Goal: Information Seeking & Learning: Learn about a topic

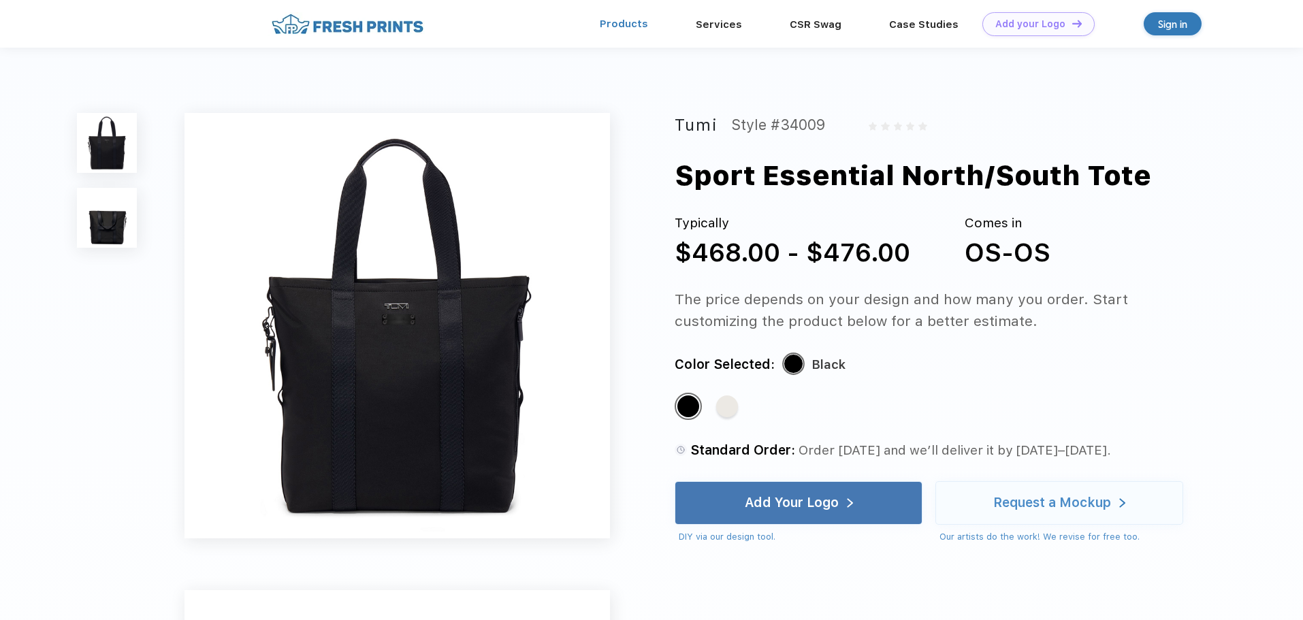
click at [633, 21] on link "Products" at bounding box center [624, 24] width 48 height 12
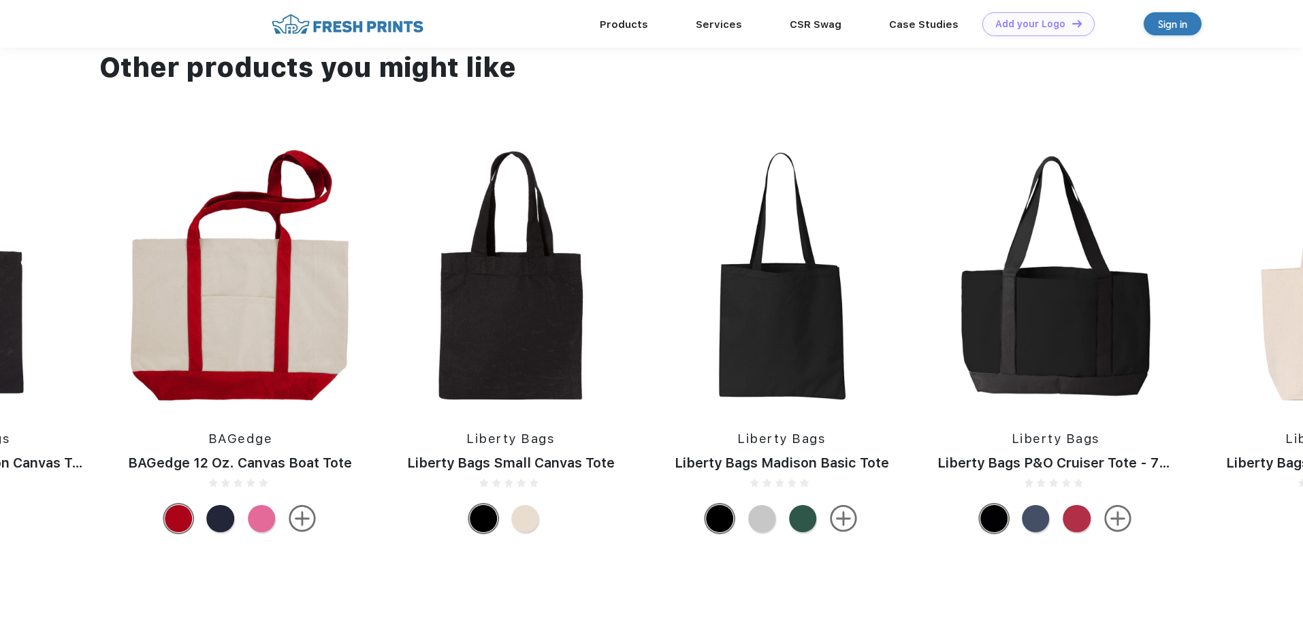
scroll to position [1089, 0]
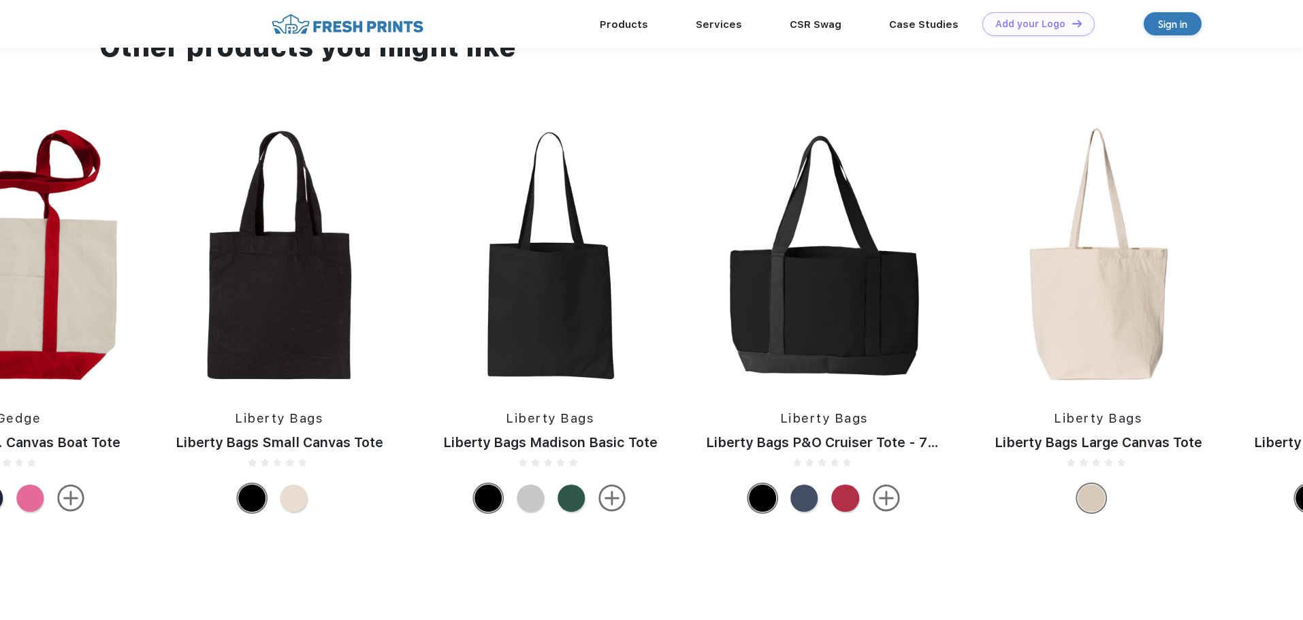
drag, startPoint x: 660, startPoint y: 320, endPoint x: 197, endPoint y: 270, distance: 465.6
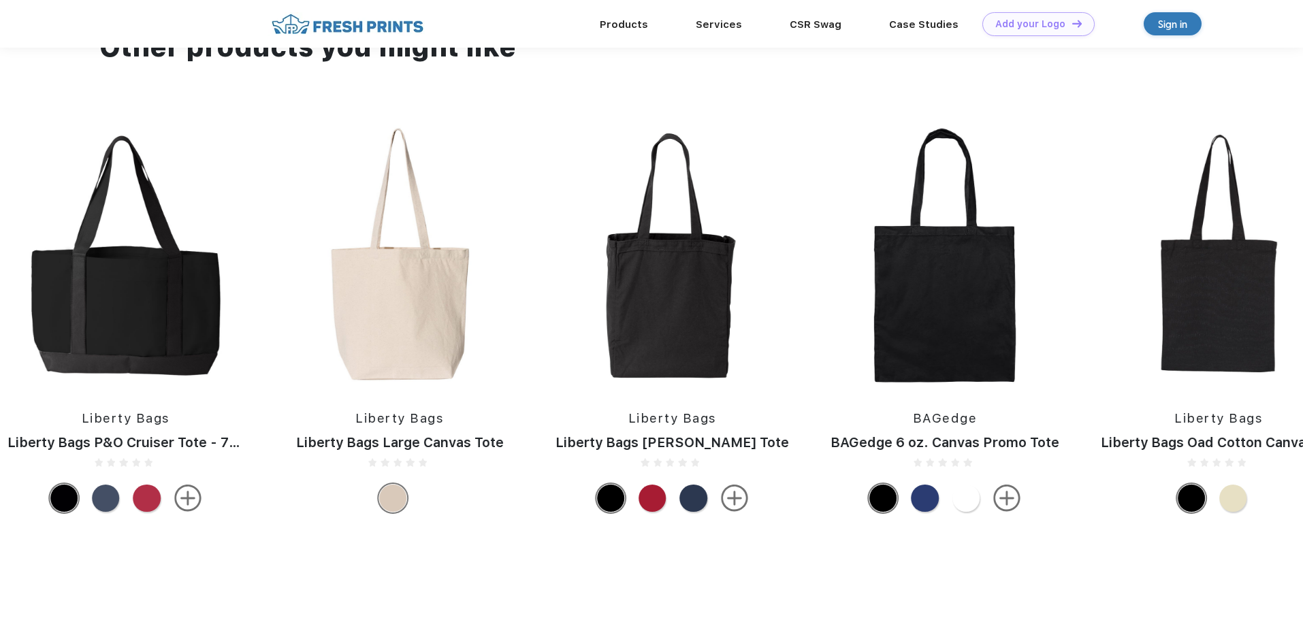
drag, startPoint x: 968, startPoint y: 285, endPoint x: 216, endPoint y: 251, distance: 753.1
click at [216, 251] on div "Liberty Bags Liberty Bags Oad Cotton Canvas Tote Liberty Bags Liberty Bags Isab…" at bounding box center [762, 322] width 6091 height 394
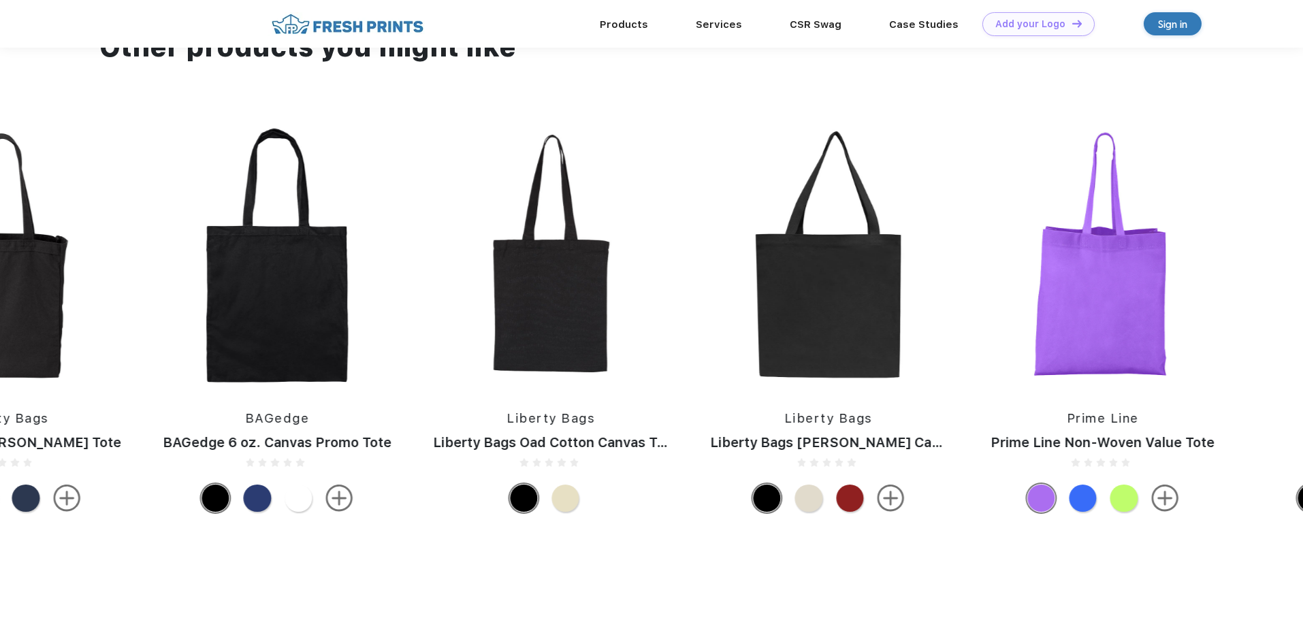
drag, startPoint x: 767, startPoint y: 246, endPoint x: 389, endPoint y: 238, distance: 377.9
click at [419, 238] on img at bounding box center [551, 255] width 264 height 261
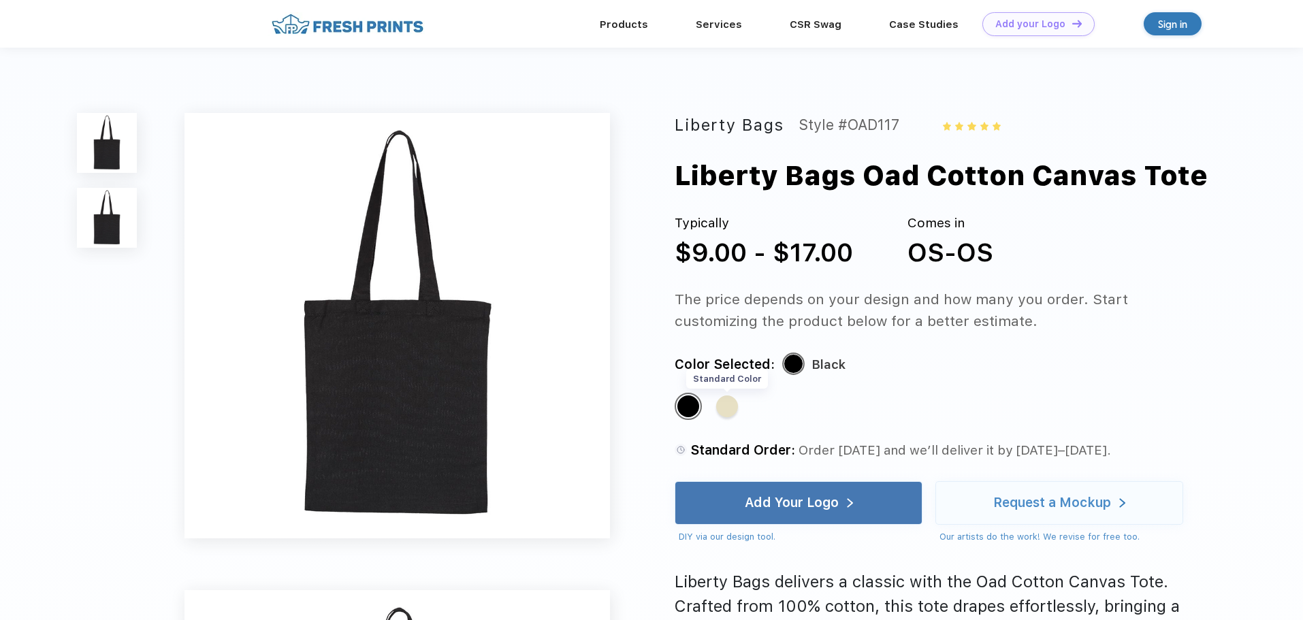
click at [728, 409] on div "Standard Color" at bounding box center [727, 407] width 22 height 22
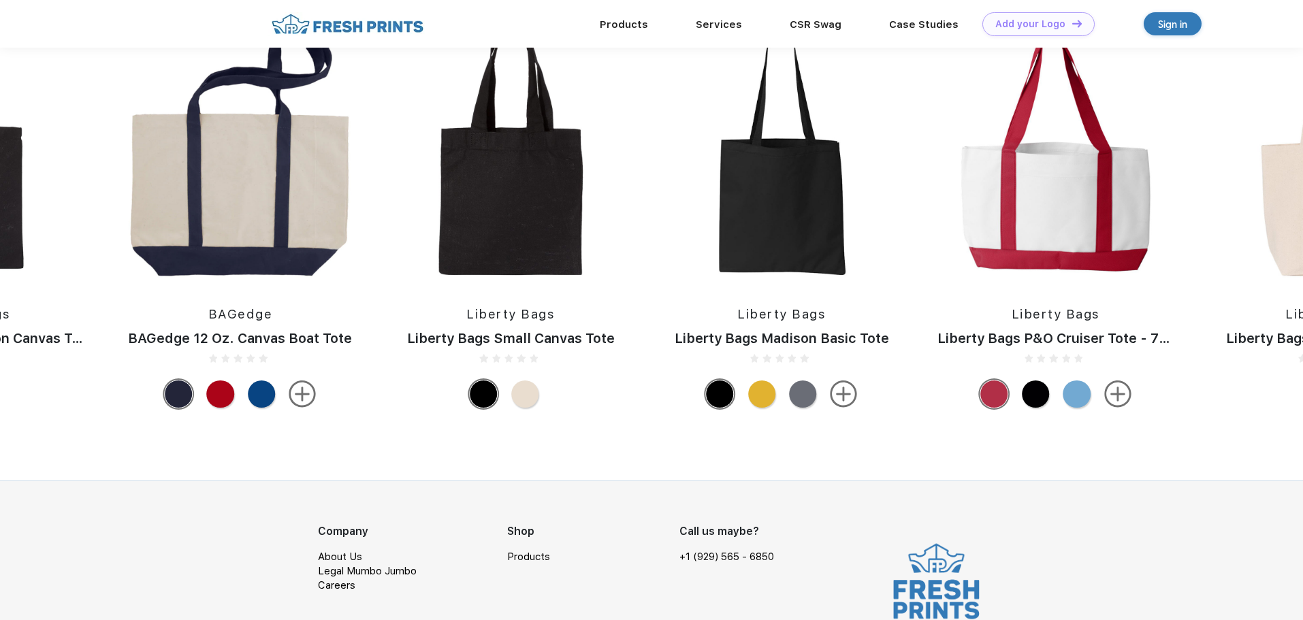
scroll to position [1225, 0]
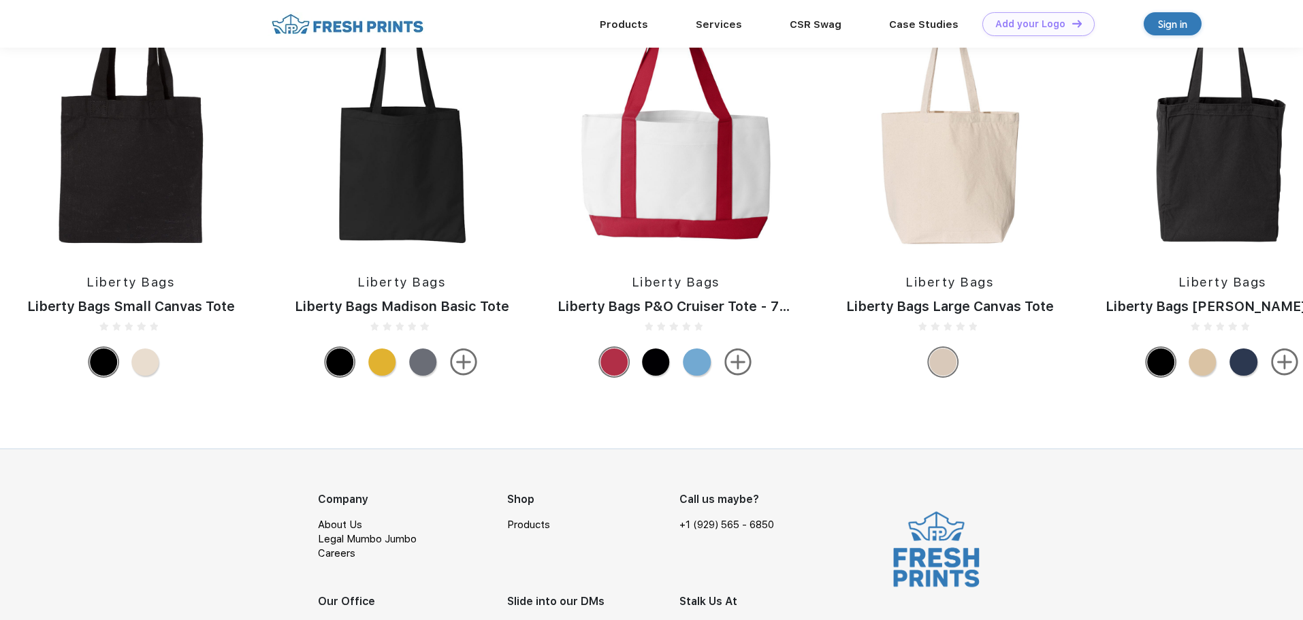
drag, startPoint x: 1177, startPoint y: 200, endPoint x: 417, endPoint y: 209, distance: 759.8
click at [417, 209] on div "Liberty Bags Liberty Bags Oad Cotton Canvas Tote Liberty Bags Liberty Bags Isab…" at bounding box center [1312, 186] width 6091 height 394
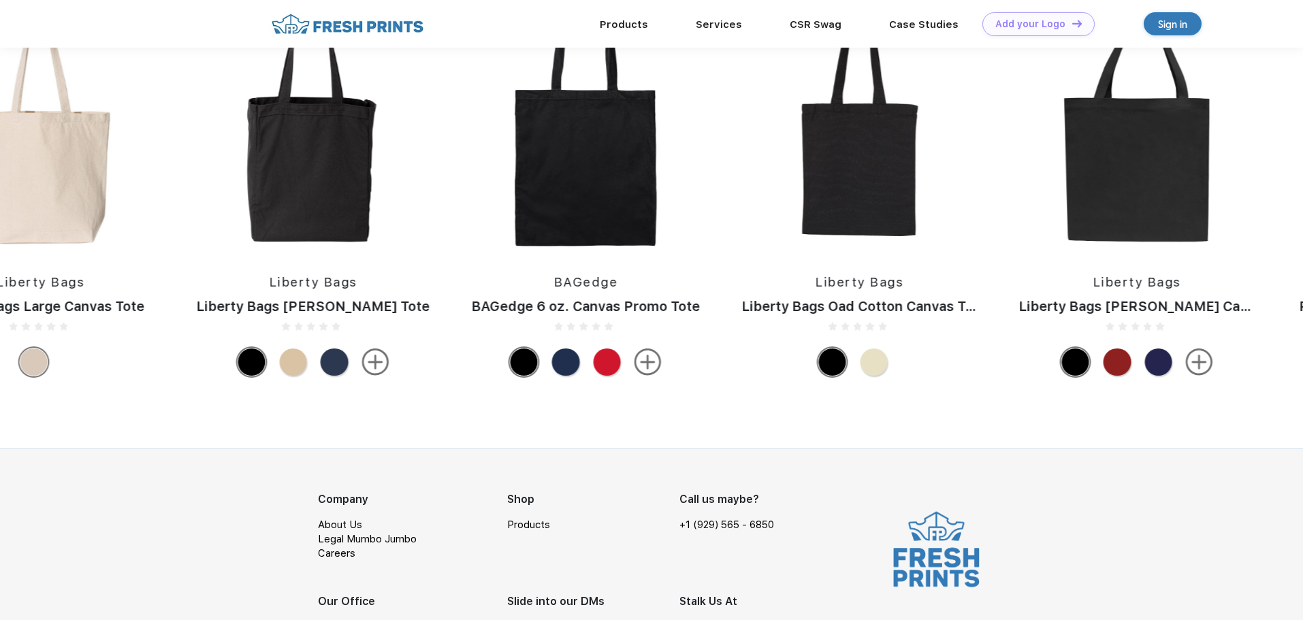
drag, startPoint x: 947, startPoint y: 211, endPoint x: 33, endPoint y: 240, distance: 914.8
click at [33, 240] on div "Liberty Bags Liberty Bags Oad Cotton Canvas Tote Liberty Bags Liberty Bags Isab…" at bounding box center [403, 186] width 6091 height 394
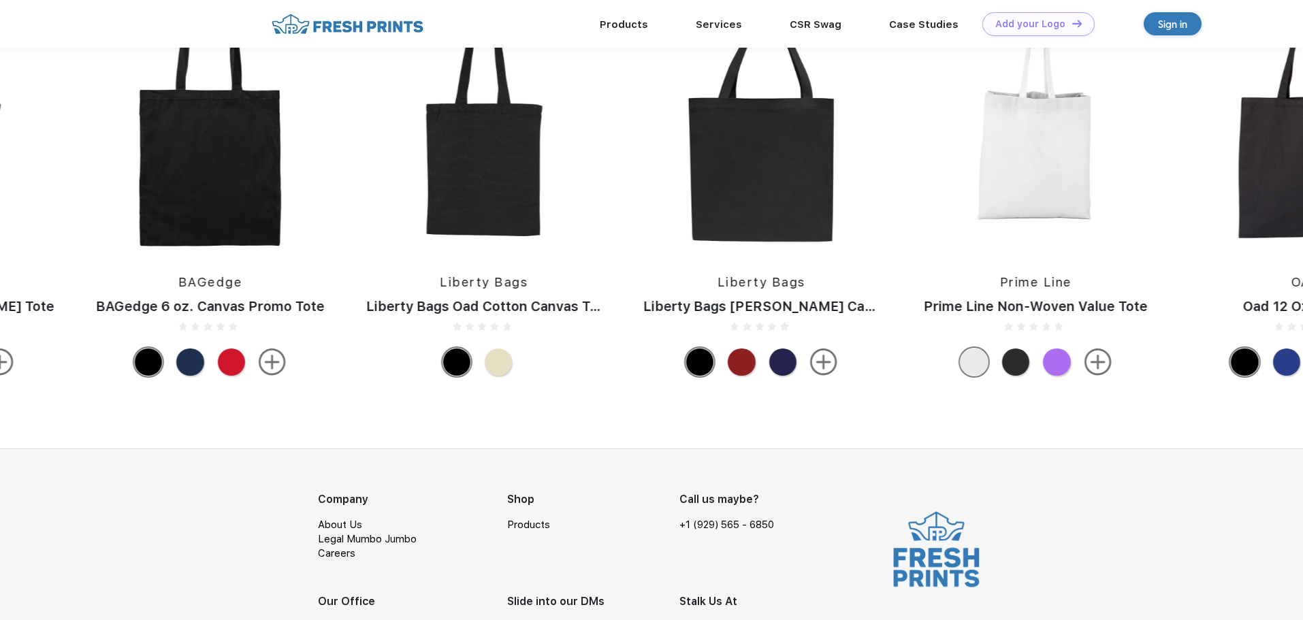
click at [1040, 174] on img at bounding box center [1035, 119] width 257 height 261
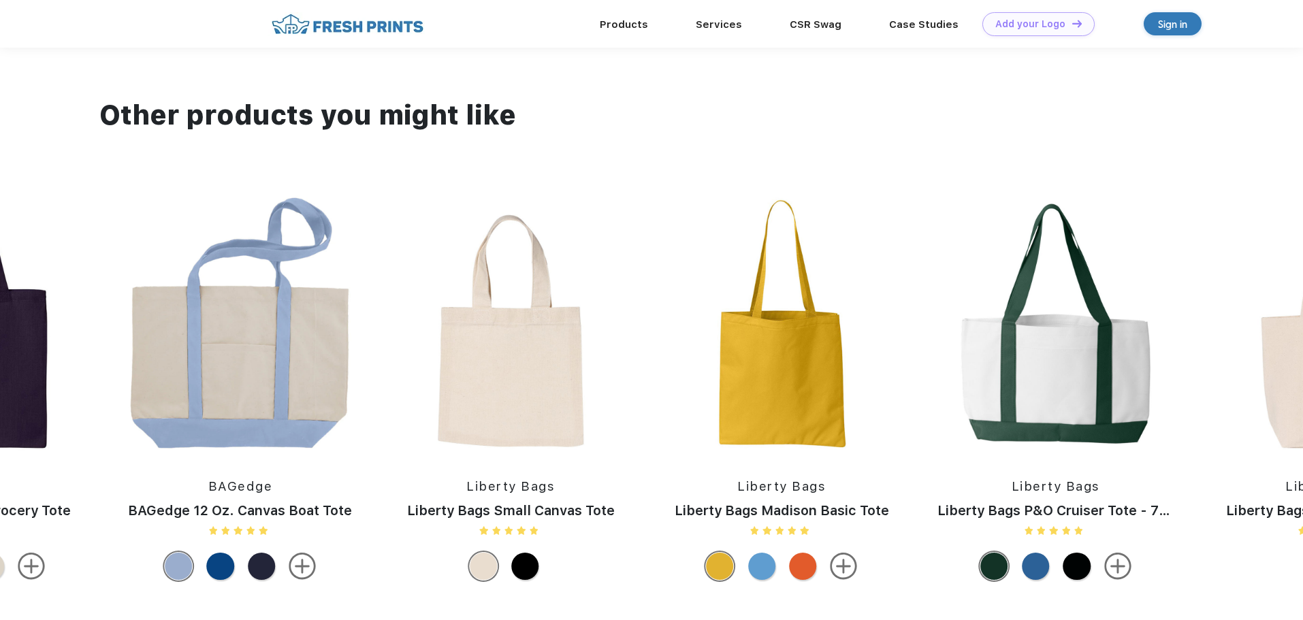
scroll to position [1294, 0]
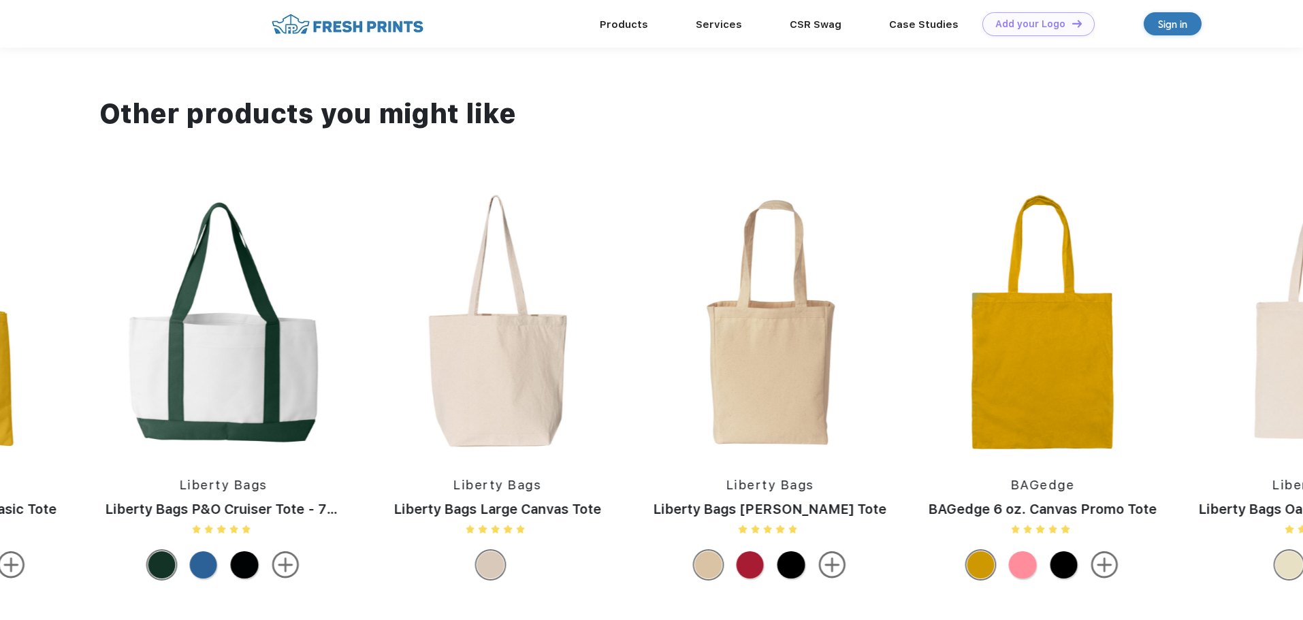
drag, startPoint x: 869, startPoint y: 394, endPoint x: -25, endPoint y: 312, distance: 897.6
click at [780, 364] on img at bounding box center [769, 322] width 261 height 261
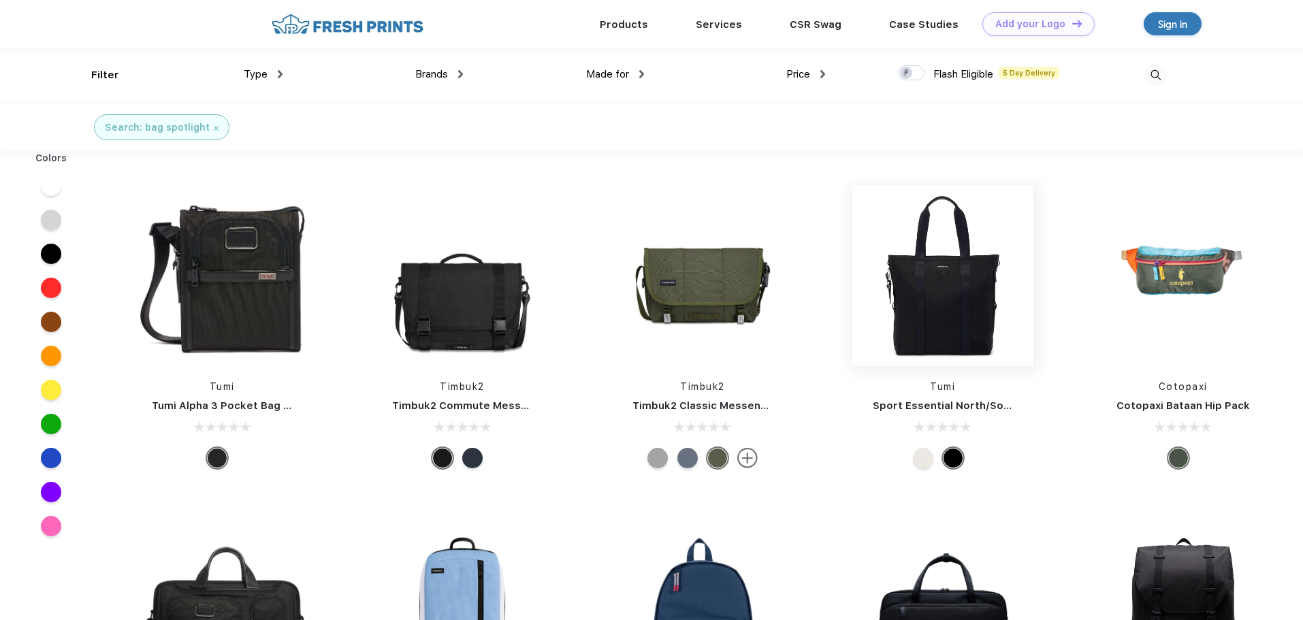
click at [944, 289] on img at bounding box center [942, 275] width 181 height 181
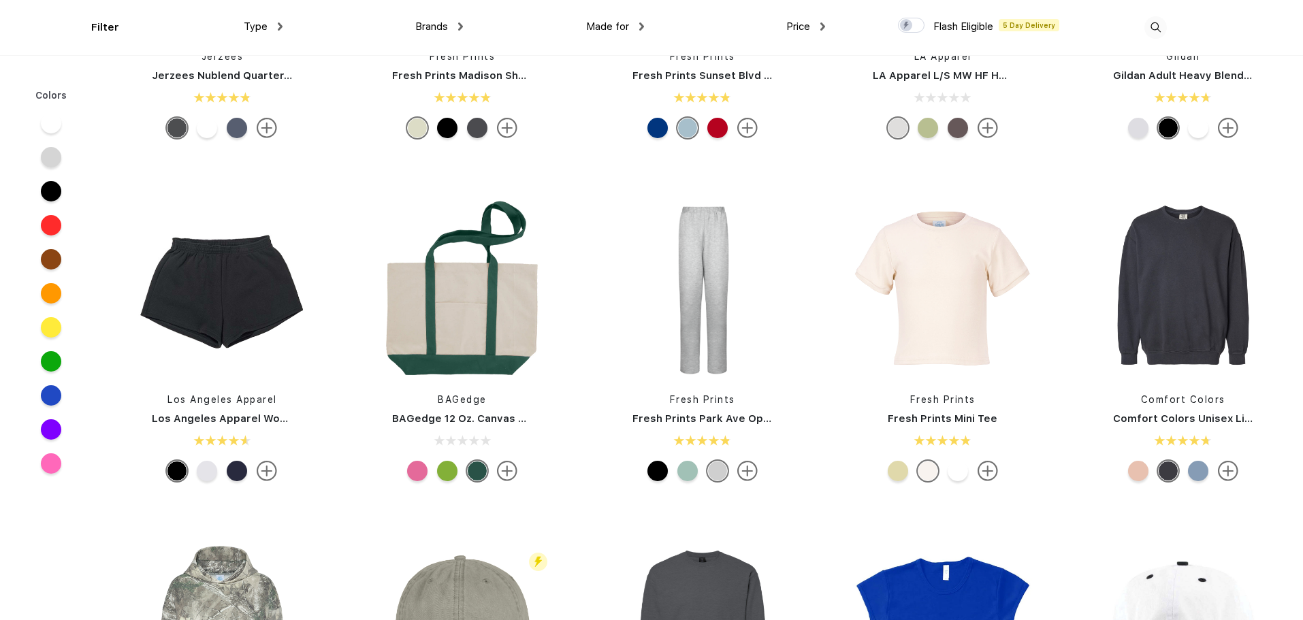
scroll to position [1635, 0]
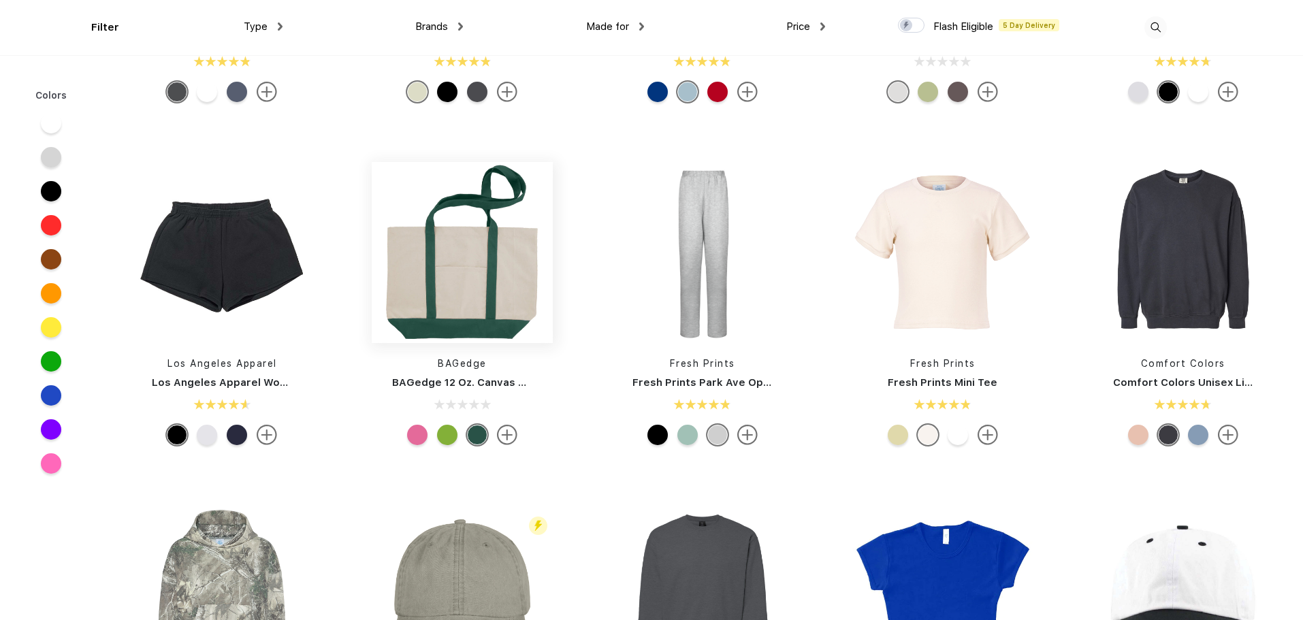
click at [467, 266] on img at bounding box center [462, 252] width 181 height 181
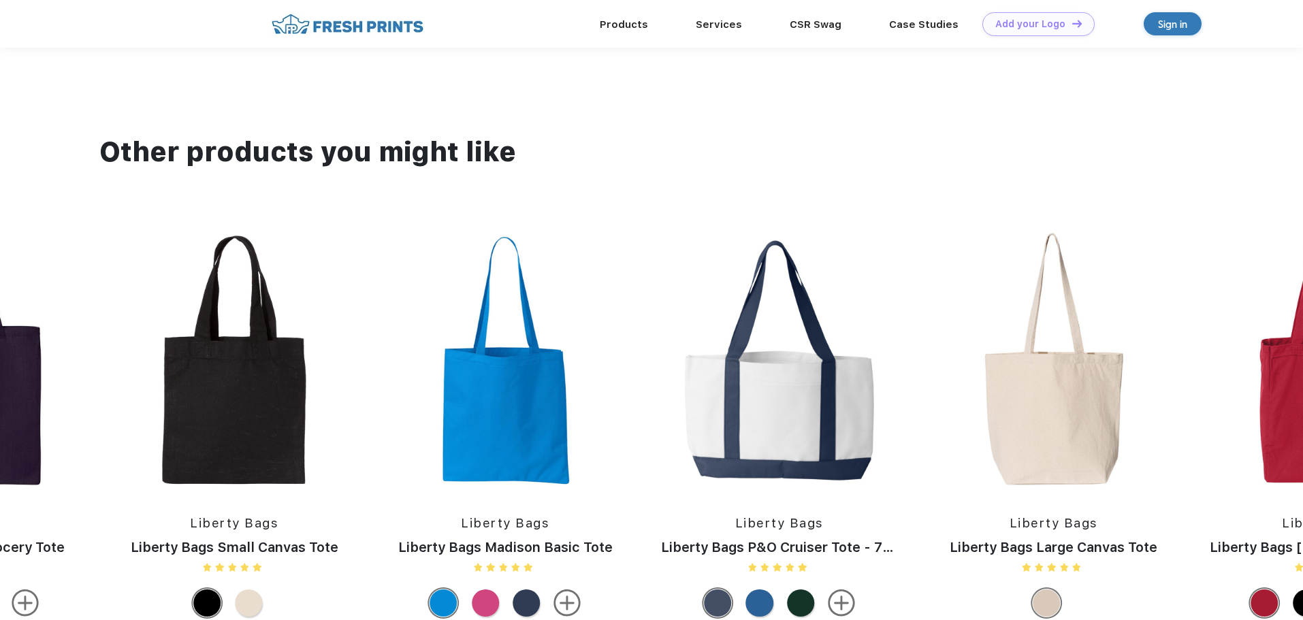
scroll to position [1294, 0]
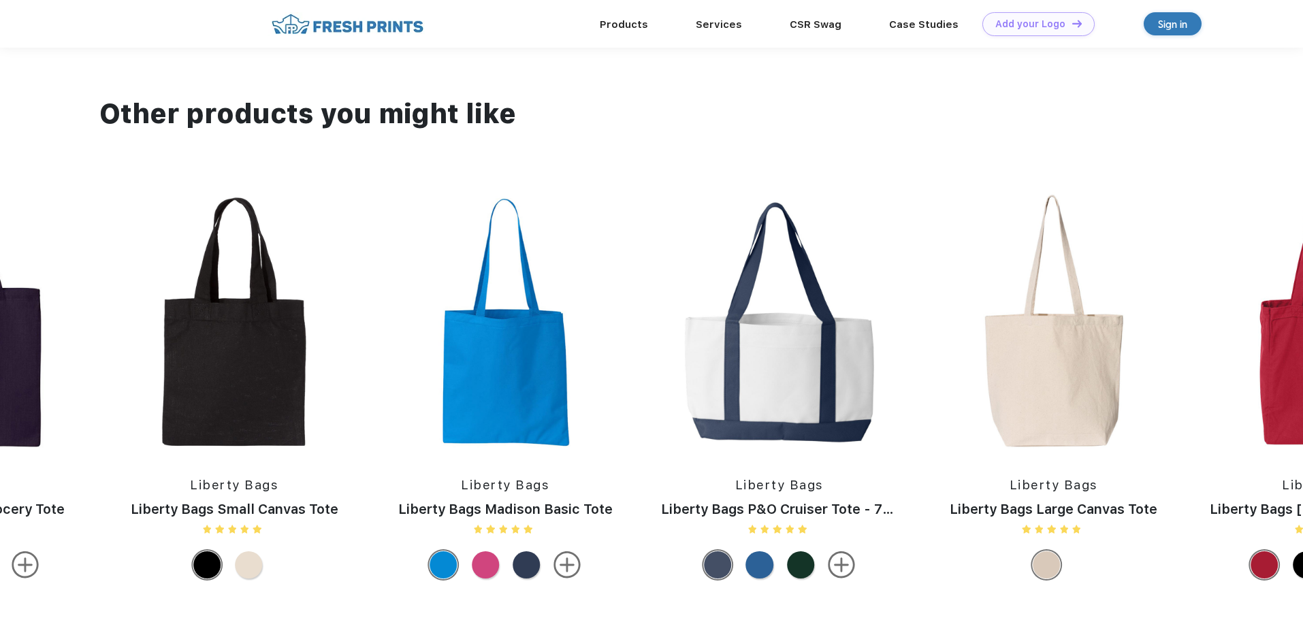
click at [1027, 371] on img at bounding box center [1053, 322] width 257 height 261
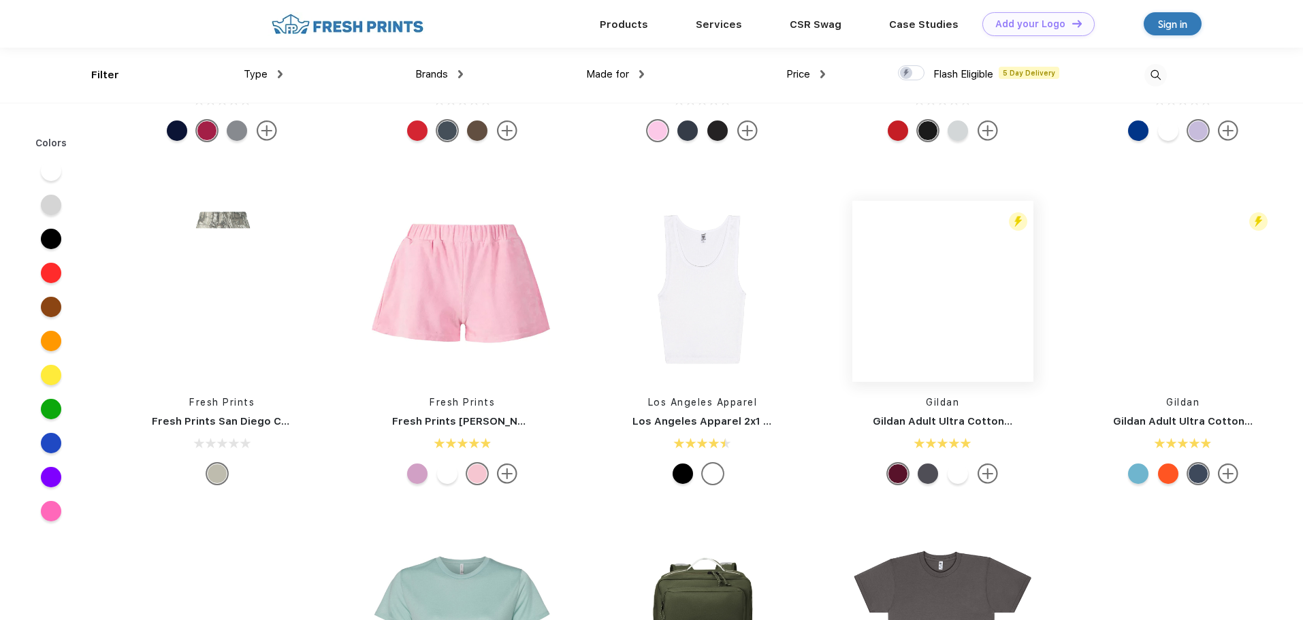
scroll to position [3405, 0]
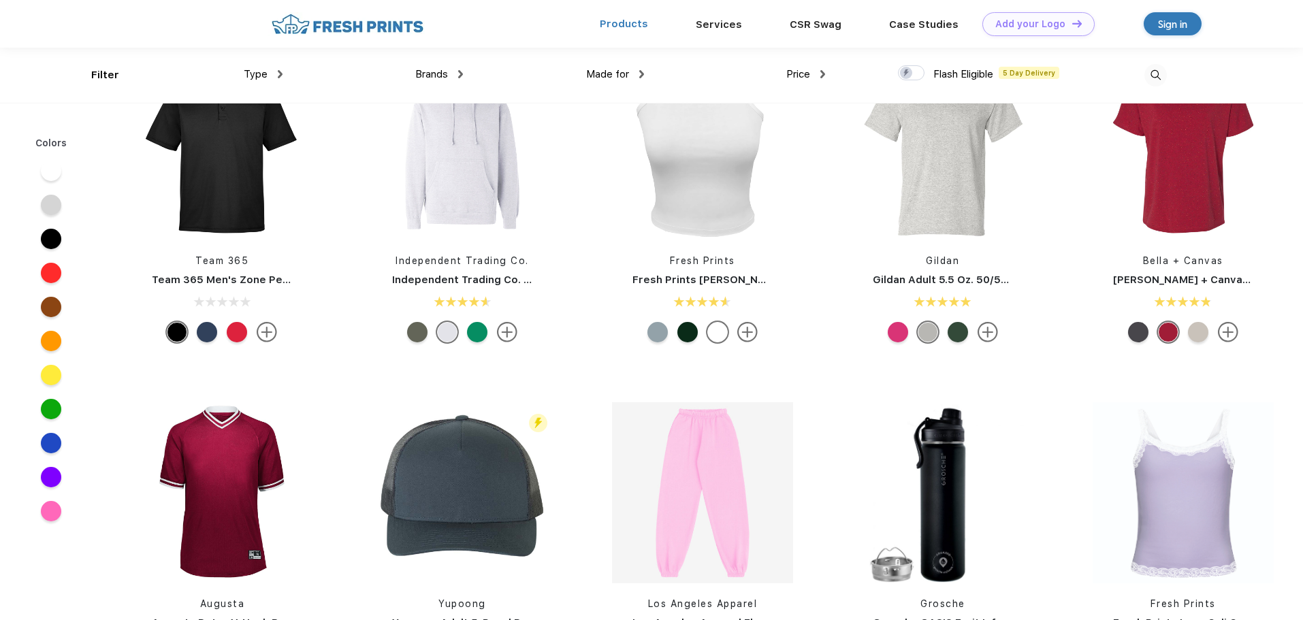
click at [642, 24] on link "Products" at bounding box center [624, 24] width 48 height 12
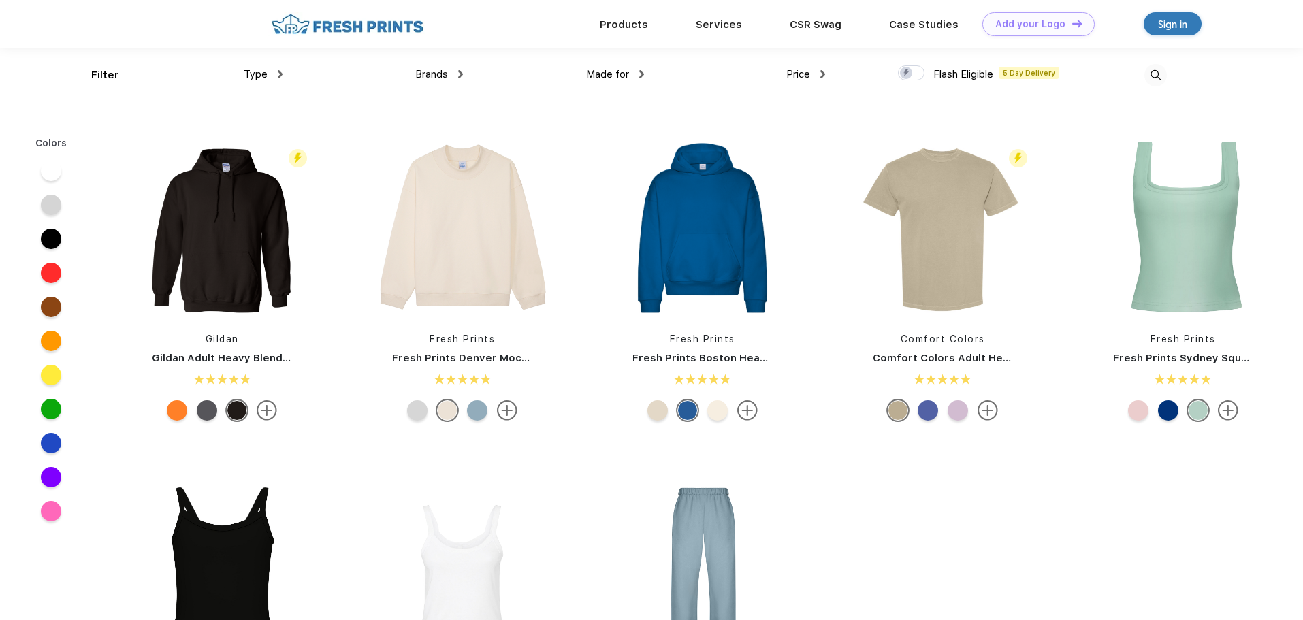
scroll to position [1, 0]
click at [110, 76] on div "Type Shirts Sweaters Bottoms Accessories Hats Tanks Jackets Jerseys Polos" at bounding box center [191, 74] width 181 height 55
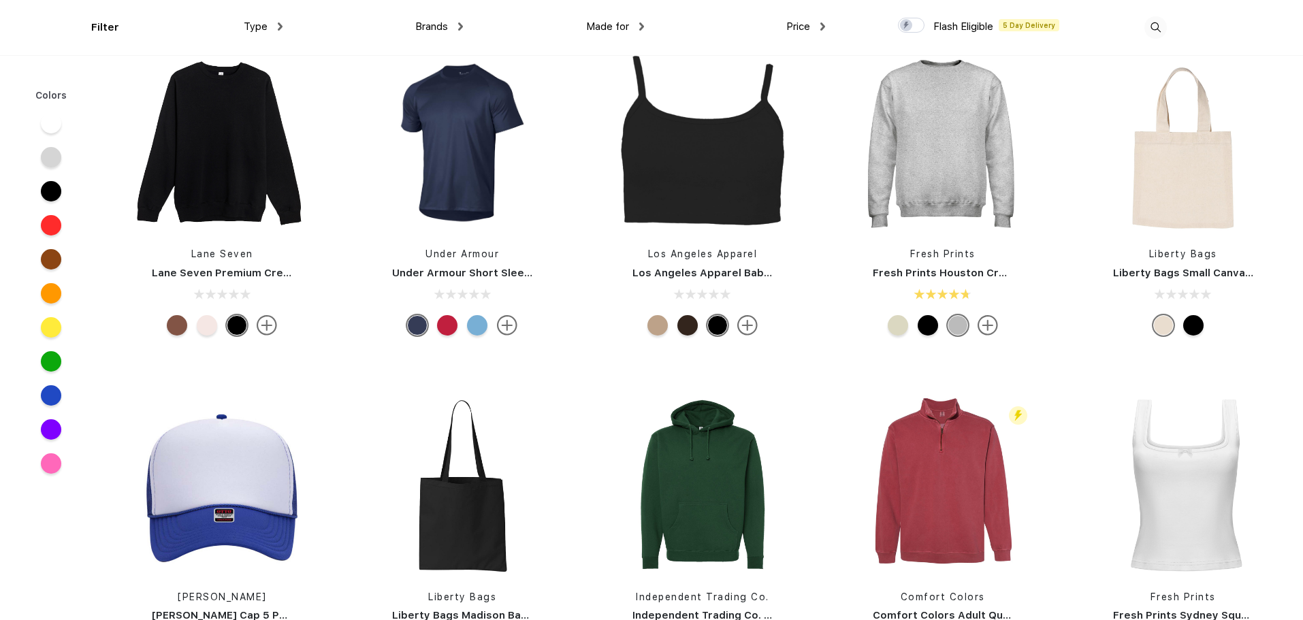
scroll to position [4766, 0]
